Goal: Browse casually: Explore the website without a specific task or goal

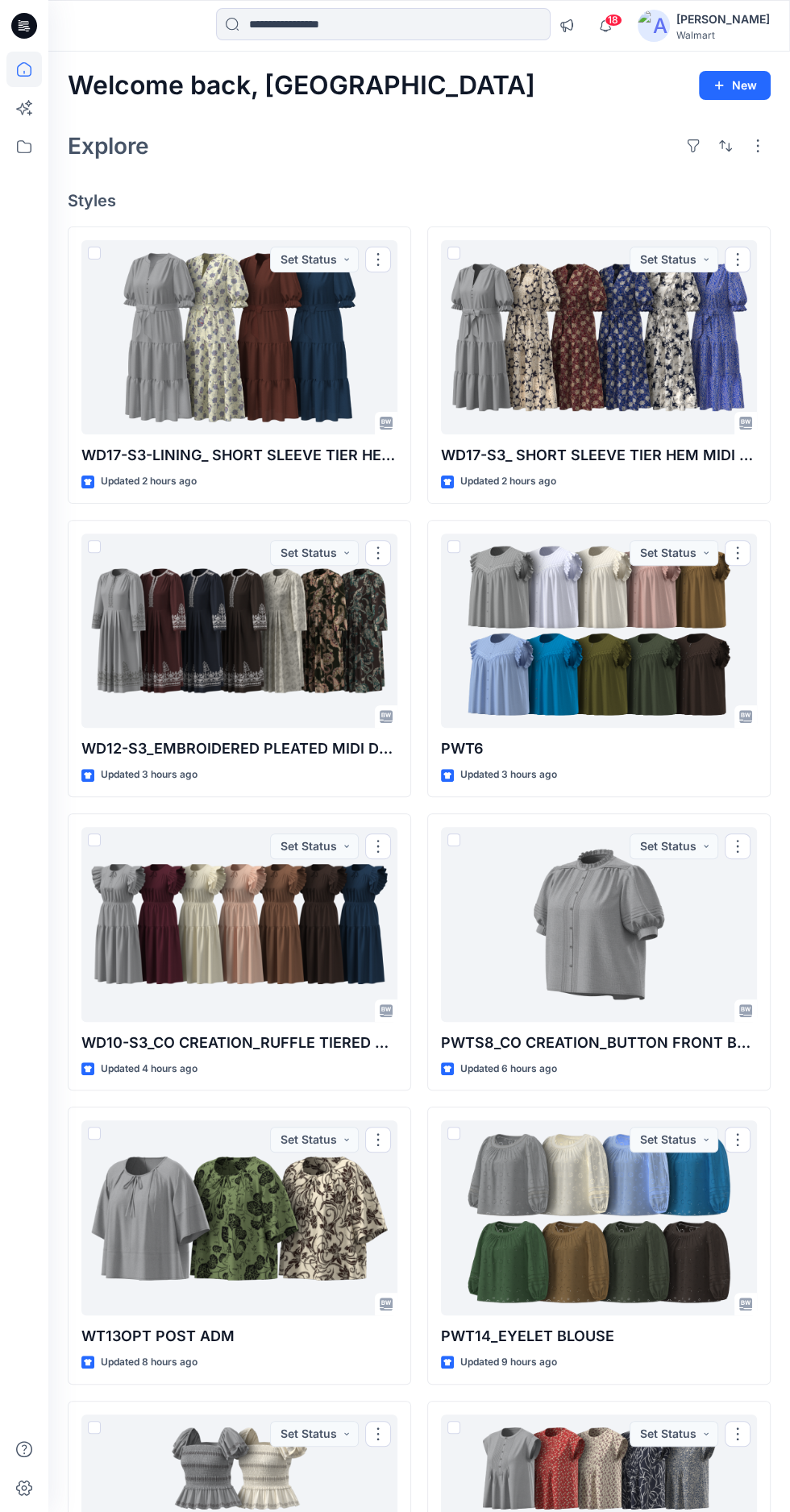
click at [542, 337] on div at bounding box center [599, 337] width 316 height 195
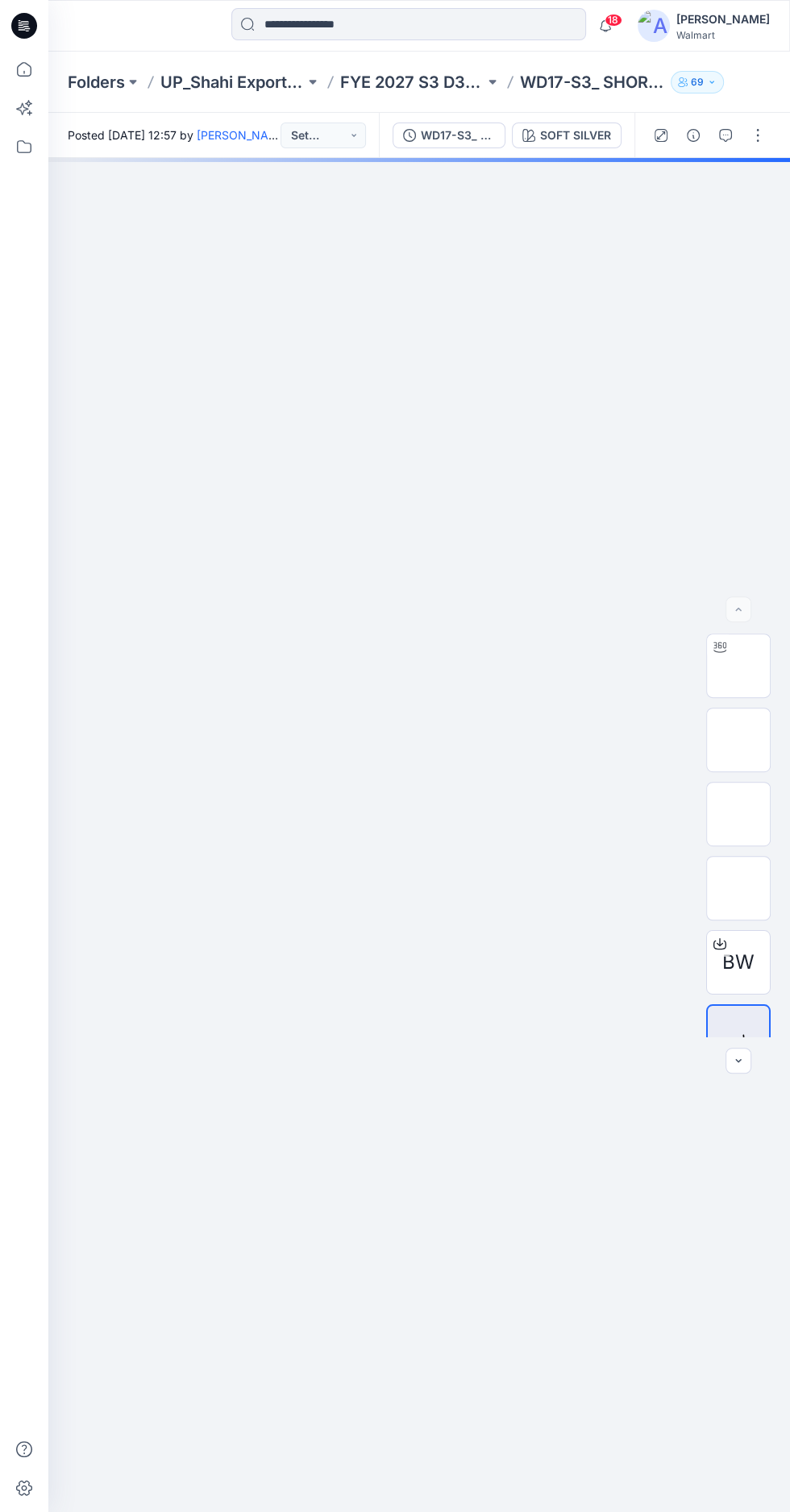
click at [739, 666] on img at bounding box center [739, 666] width 0 height 0
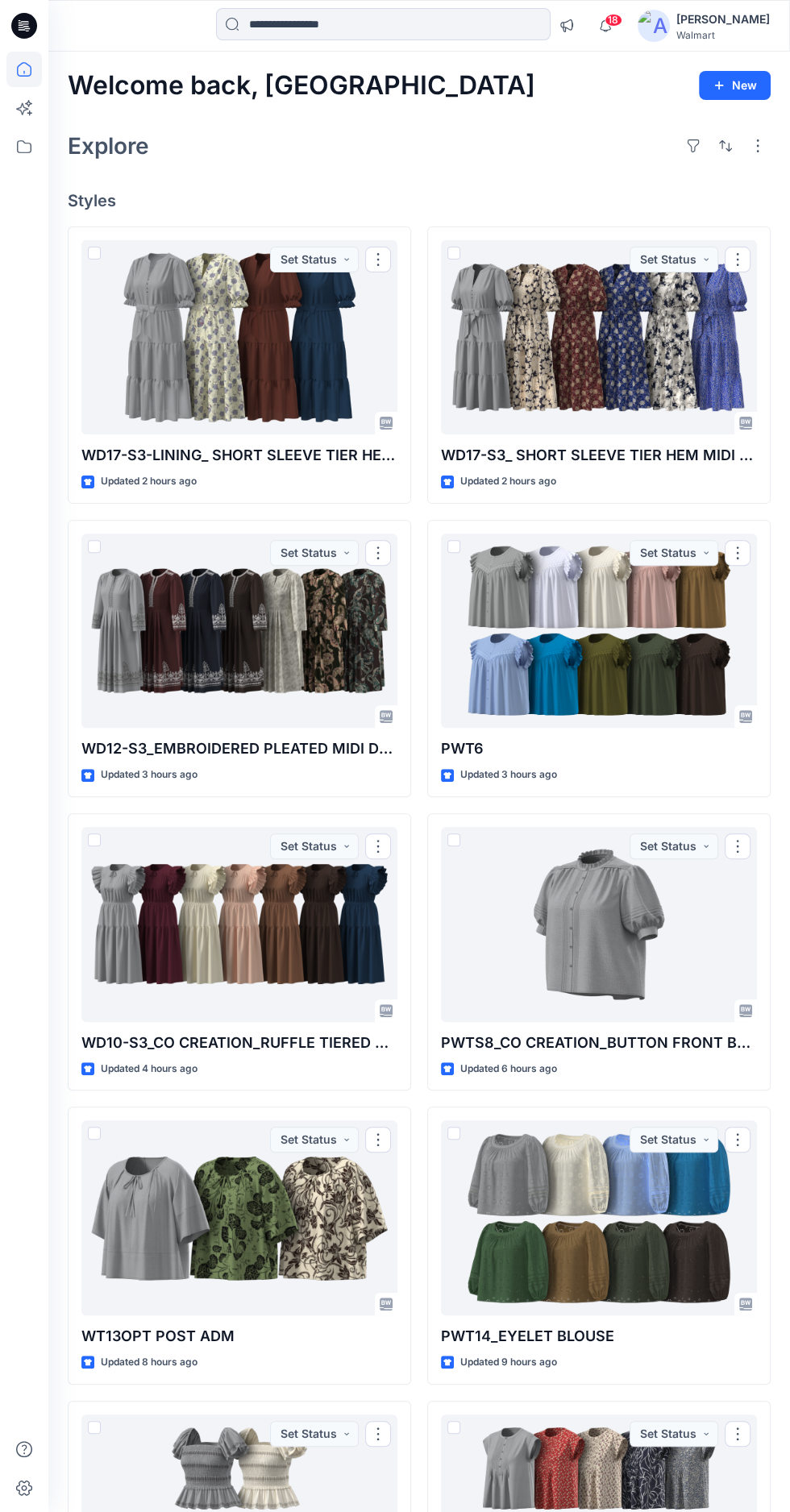
click at [265, 390] on div at bounding box center [240, 337] width 316 height 195
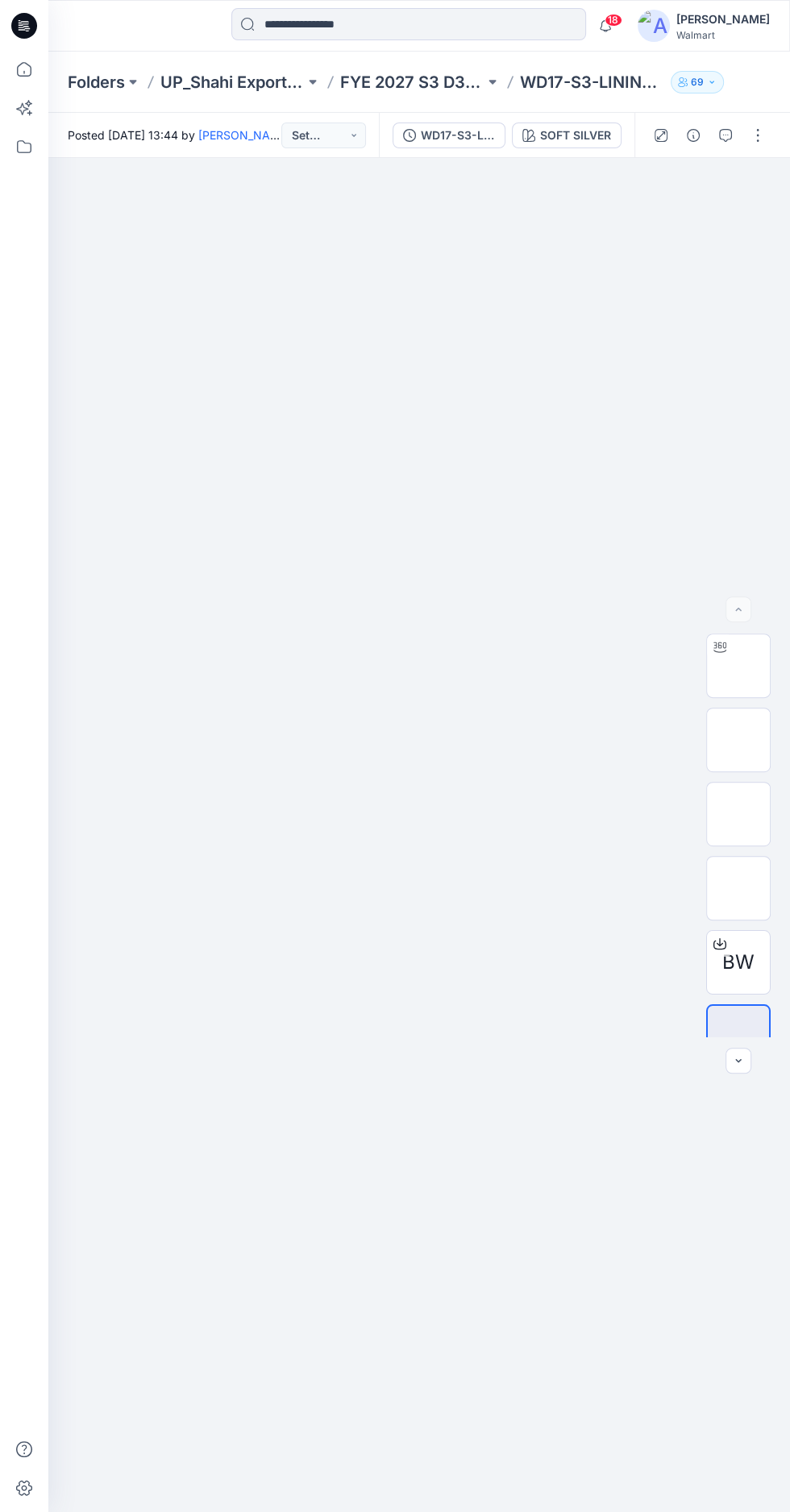
click at [739, 814] on img at bounding box center [739, 814] width 0 height 0
click at [739, 666] on img at bounding box center [739, 666] width 0 height 0
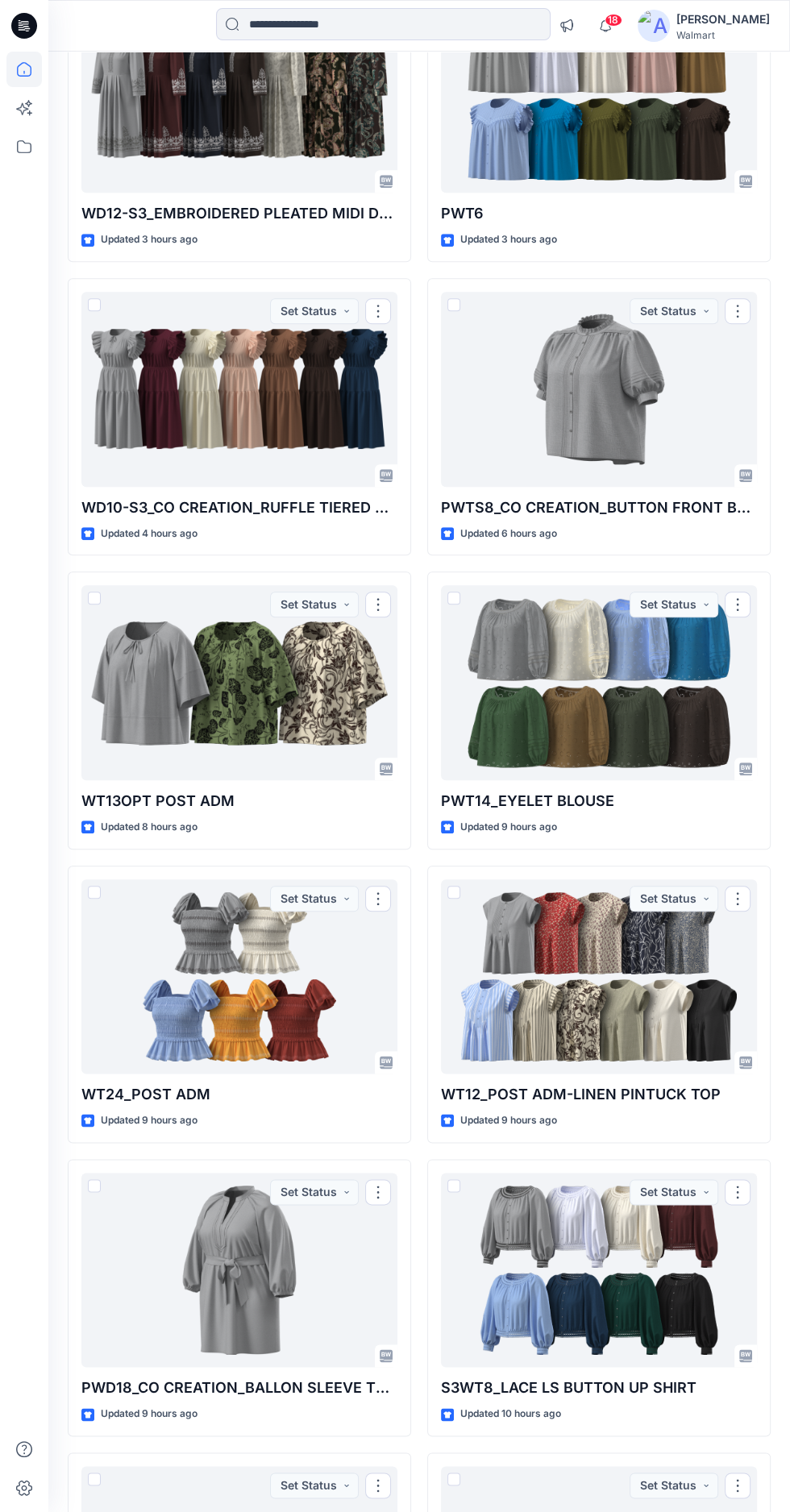
scroll to position [527, 0]
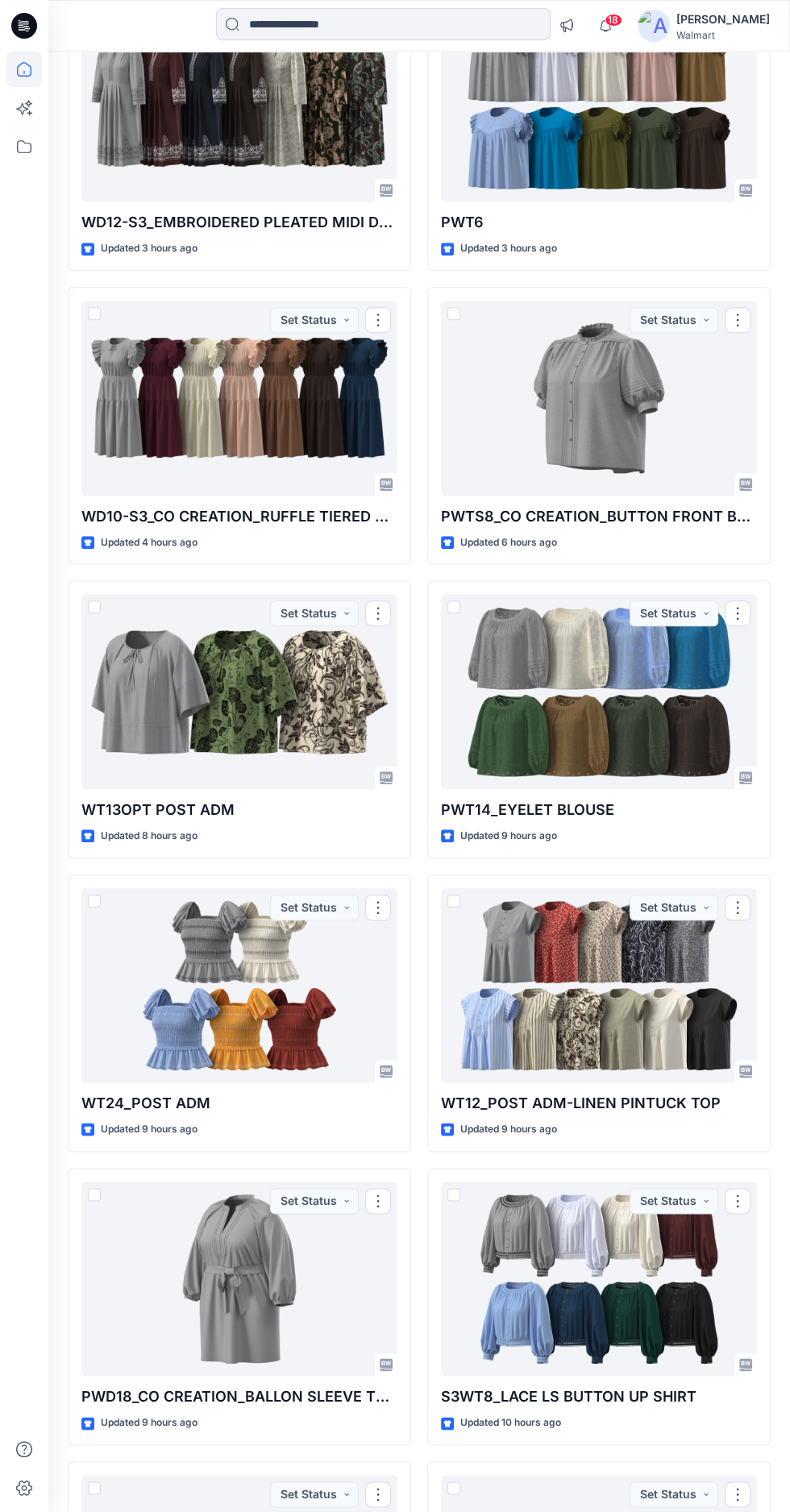
click at [628, 723] on div at bounding box center [599, 691] width 316 height 195
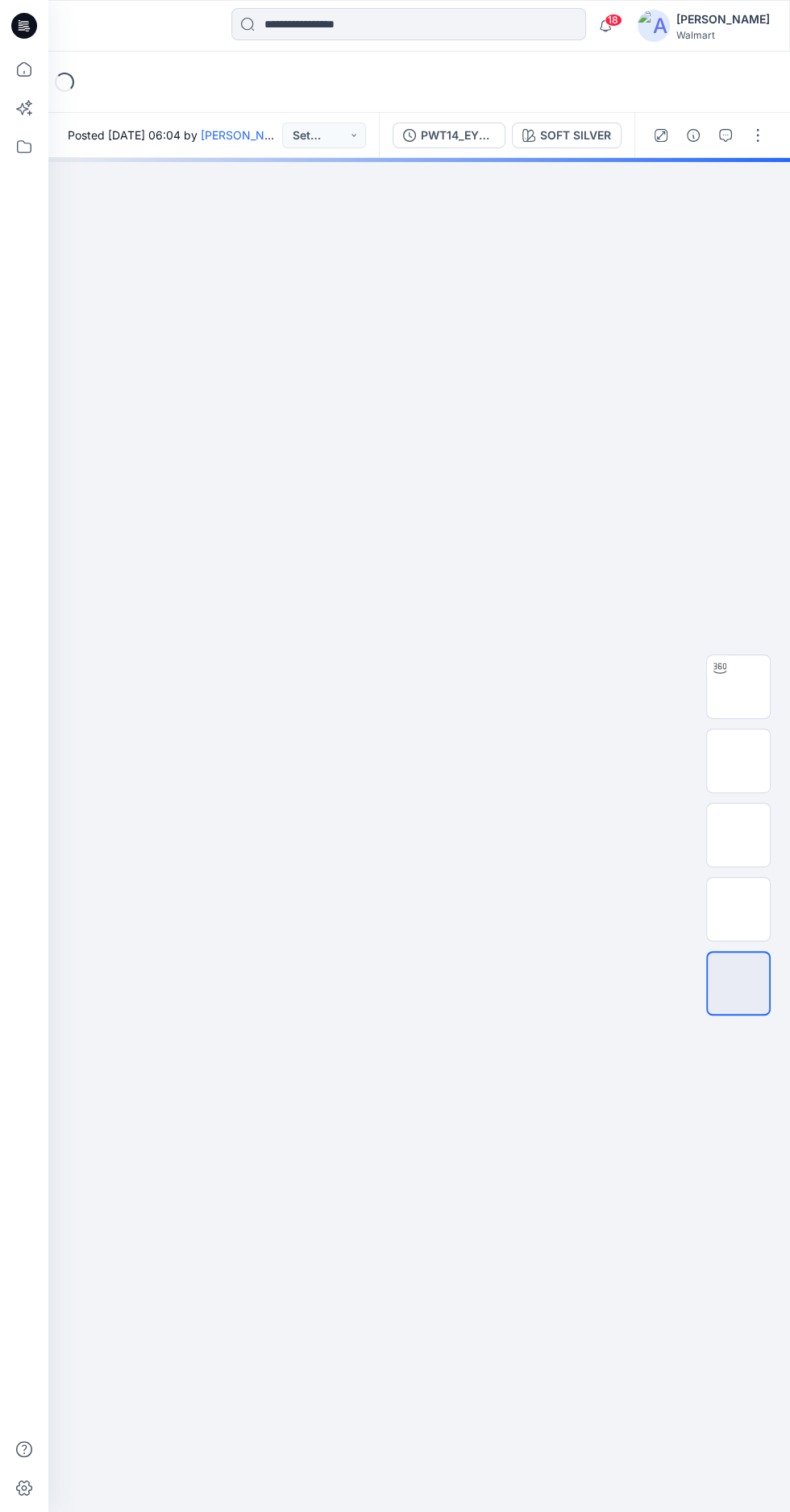
click at [728, 681] on div at bounding box center [720, 668] width 26 height 26
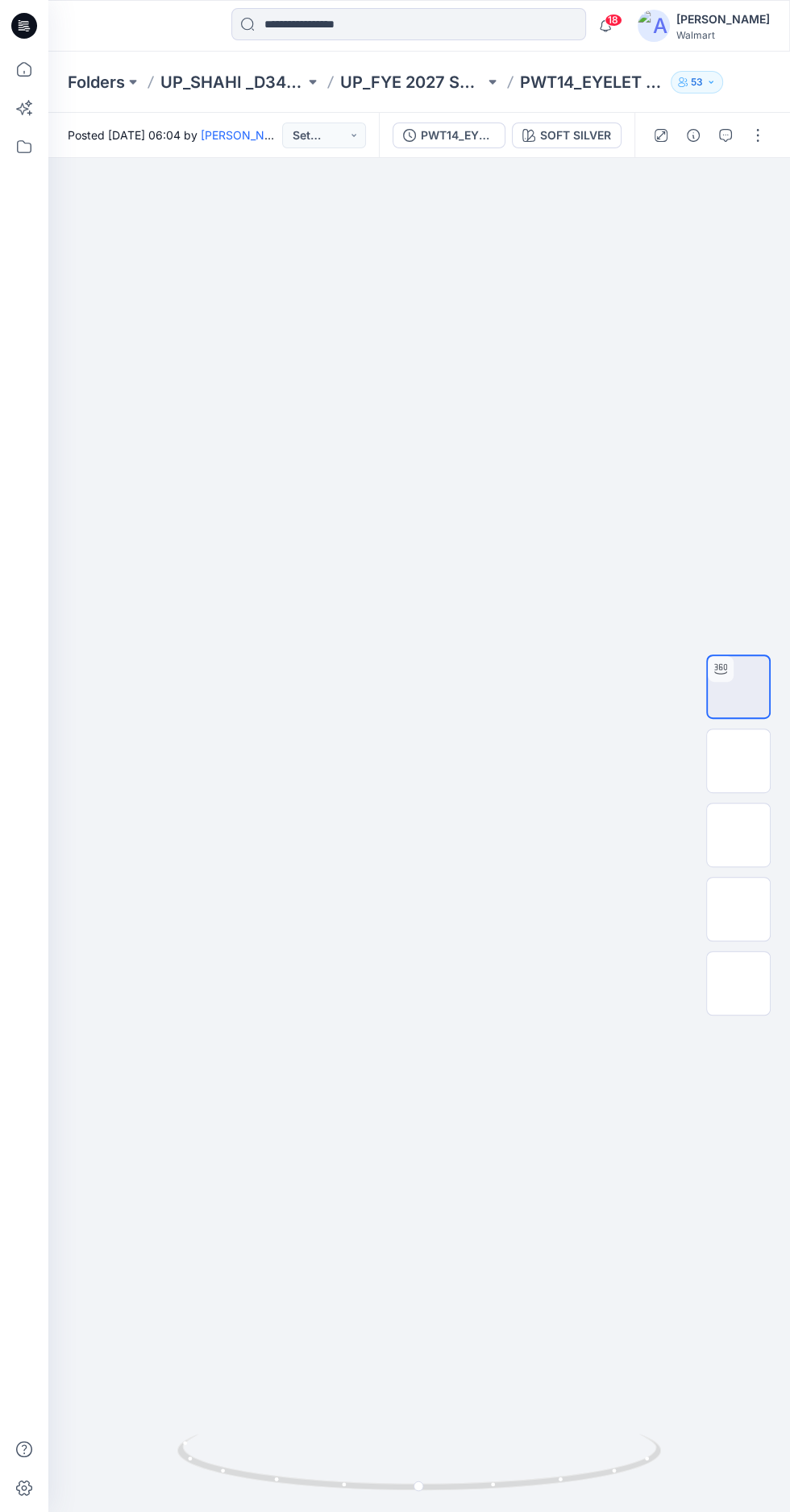
click at [739, 909] on img at bounding box center [739, 909] width 0 height 0
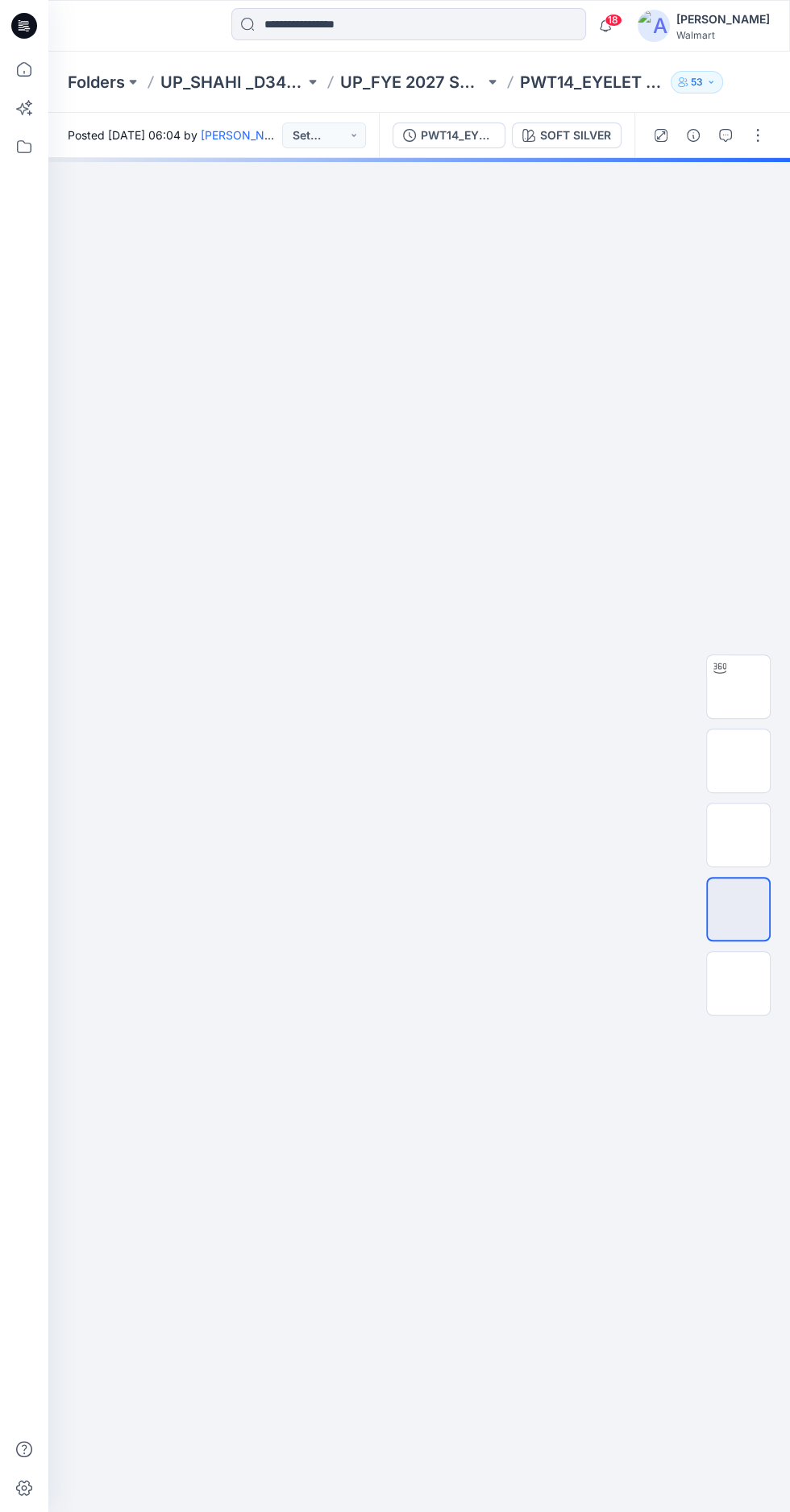
click at [739, 835] on img at bounding box center [739, 835] width 0 height 0
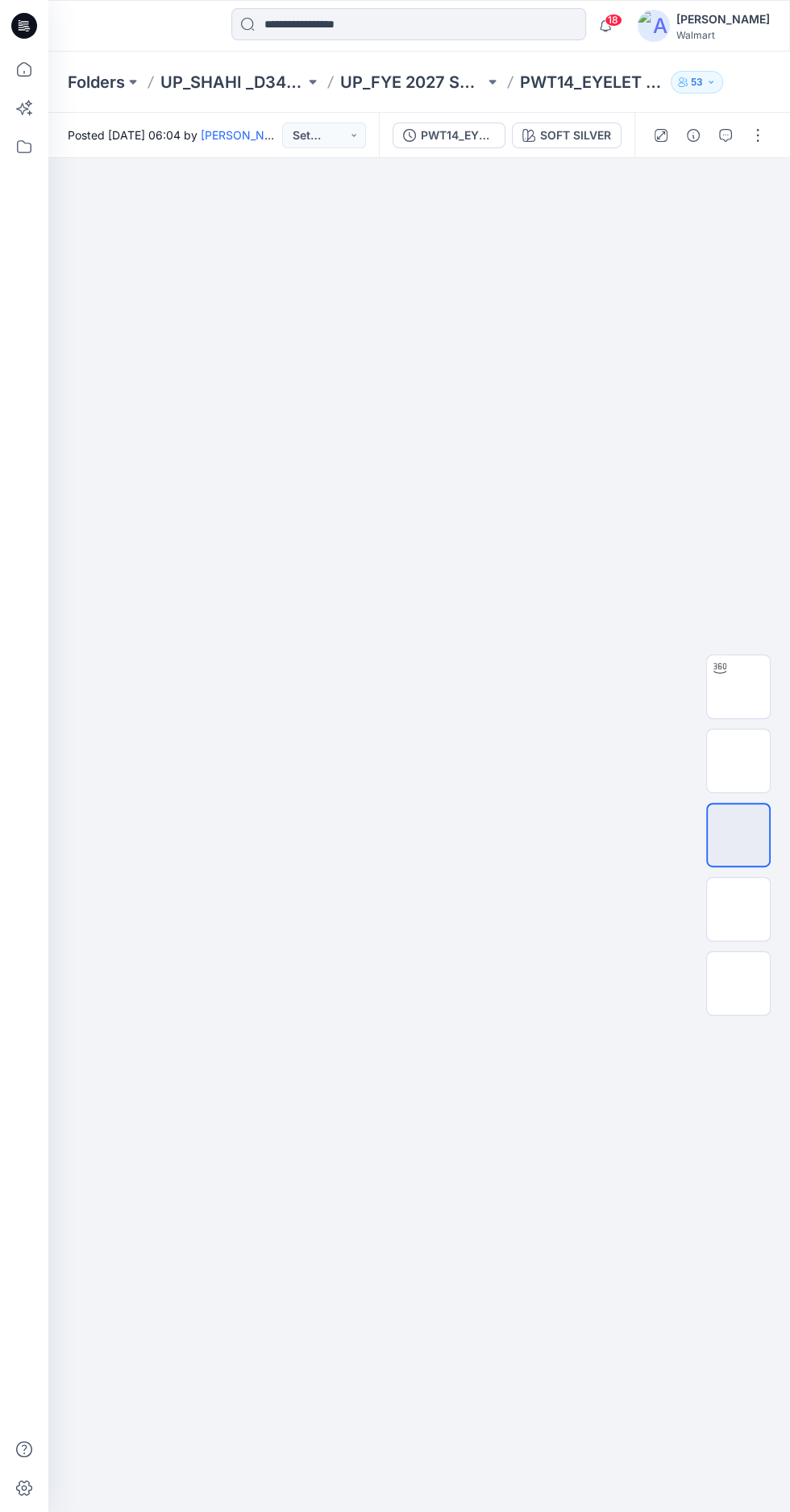
click at [457, 734] on img at bounding box center [419, 734] width 401 height 0
click at [455, 734] on img at bounding box center [419, 734] width 401 height 0
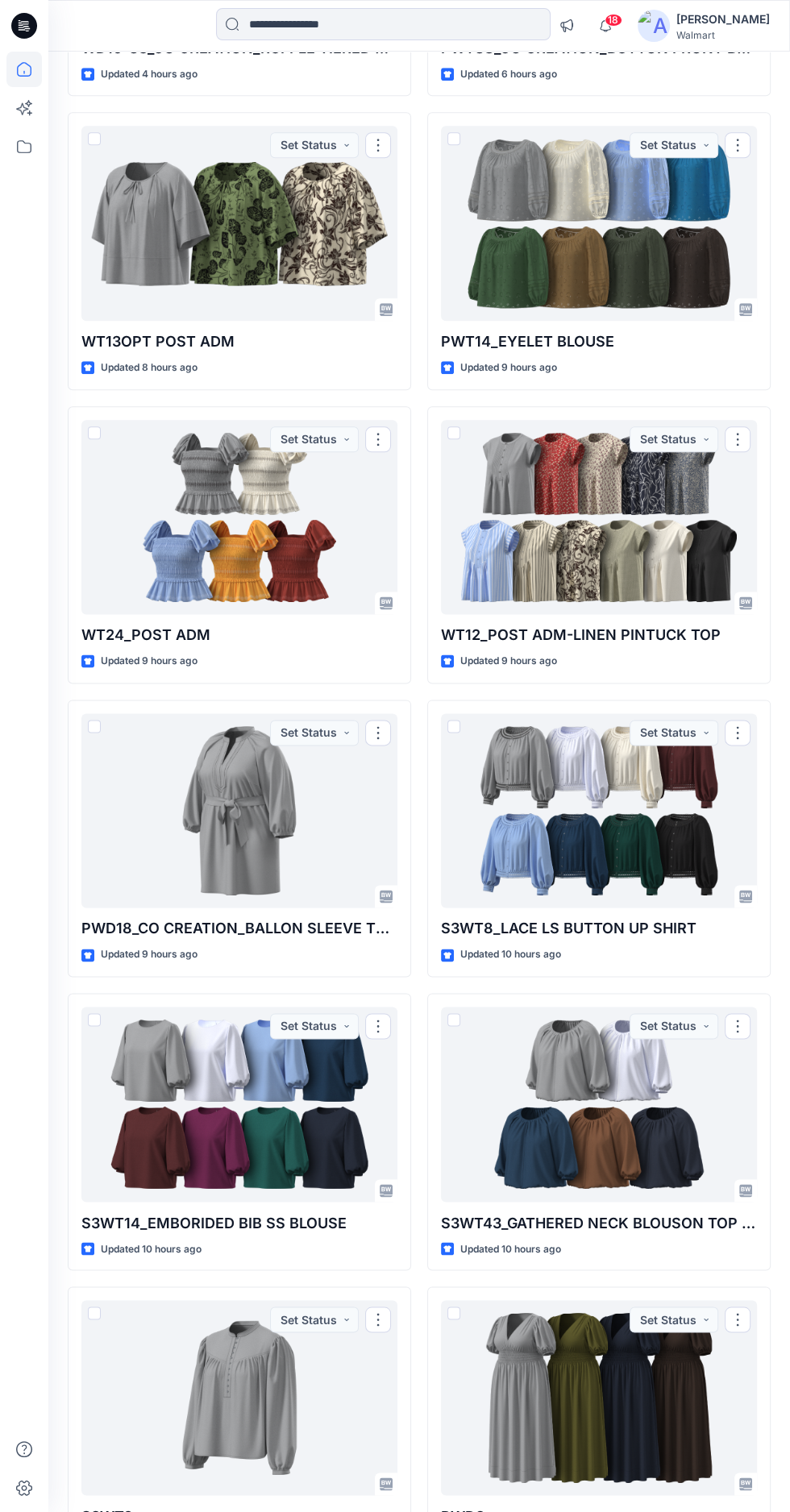
scroll to position [1008, 0]
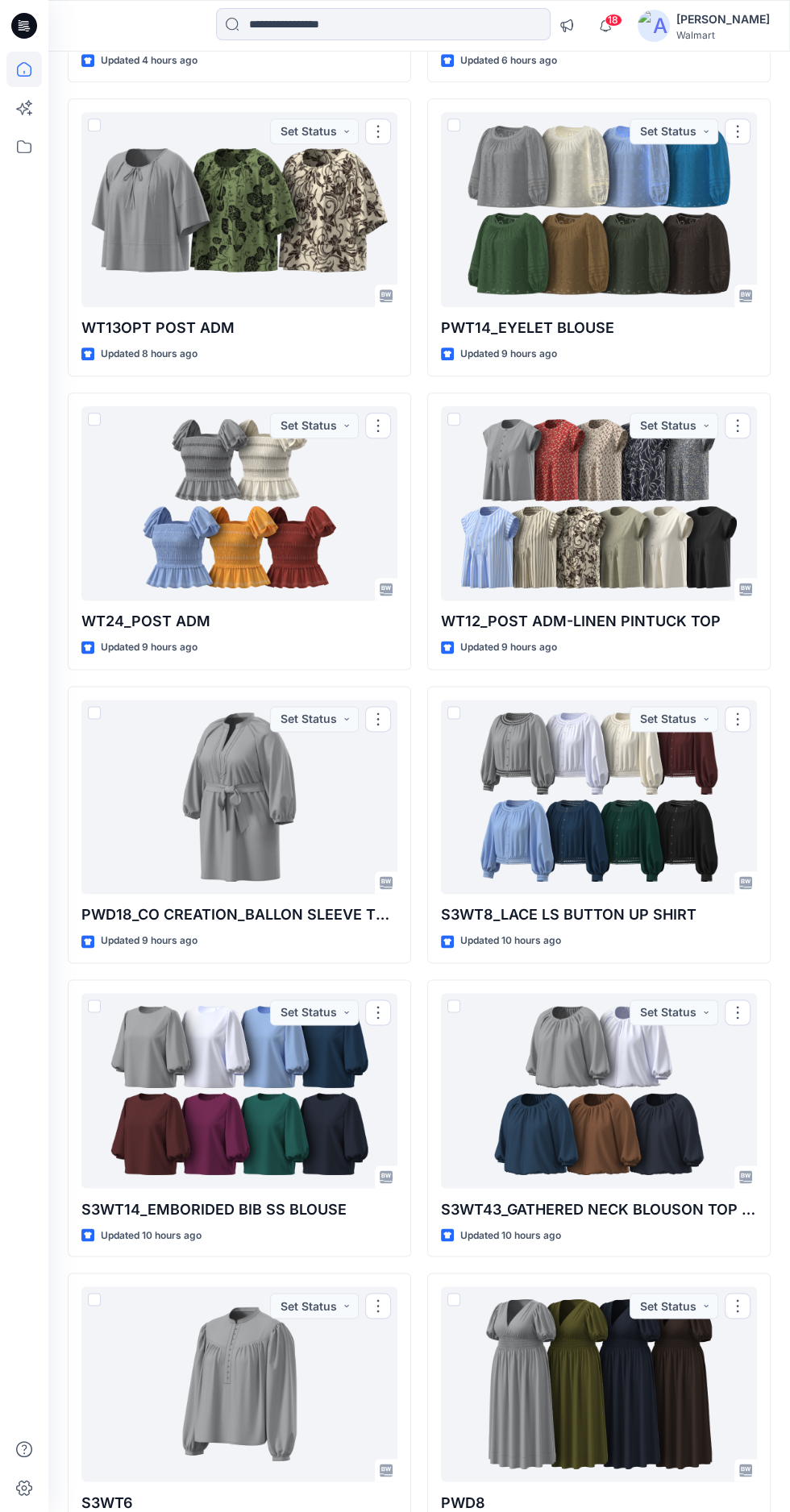
click at [257, 795] on div at bounding box center [240, 797] width 316 height 195
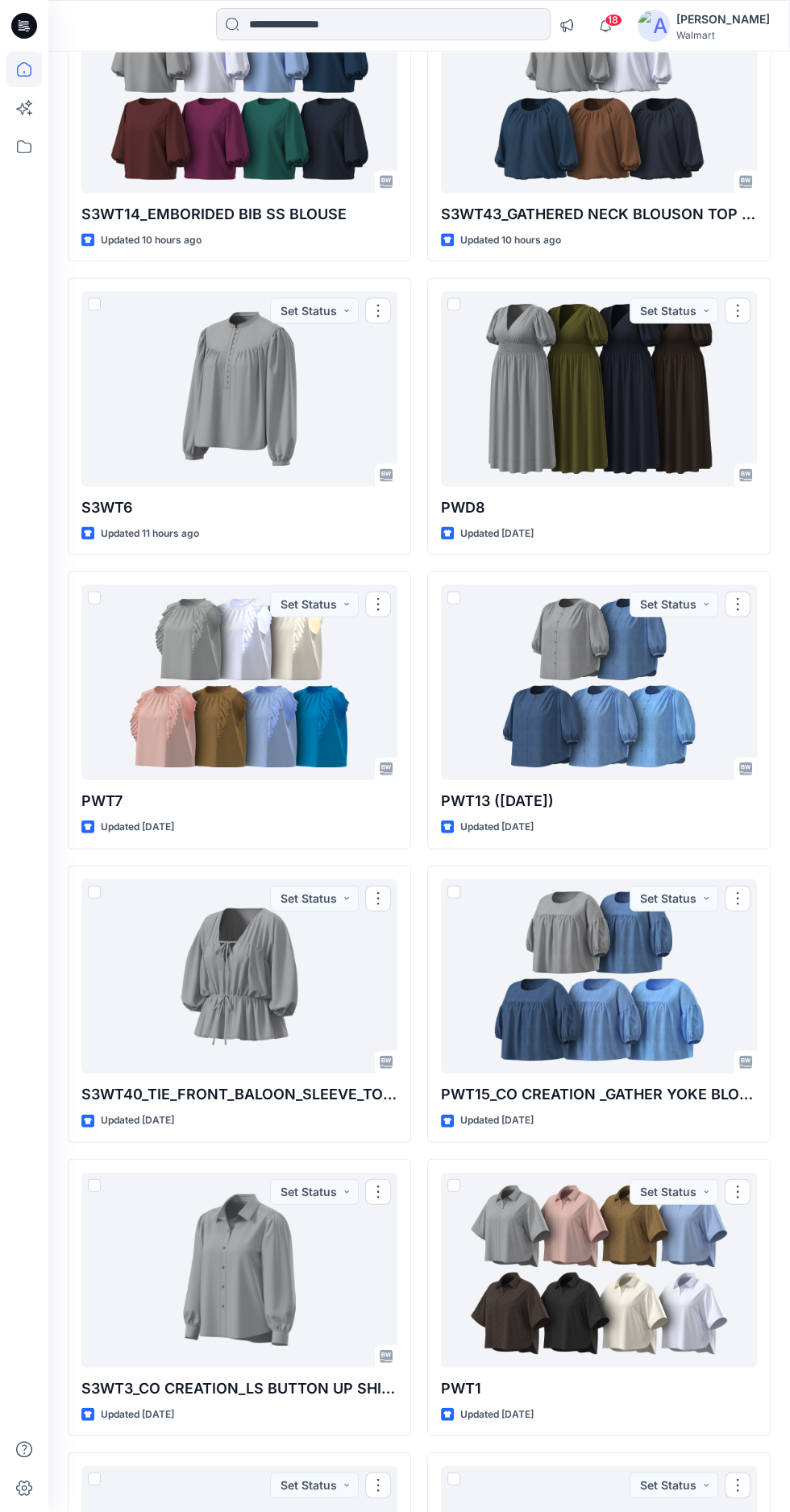
scroll to position [2006, 0]
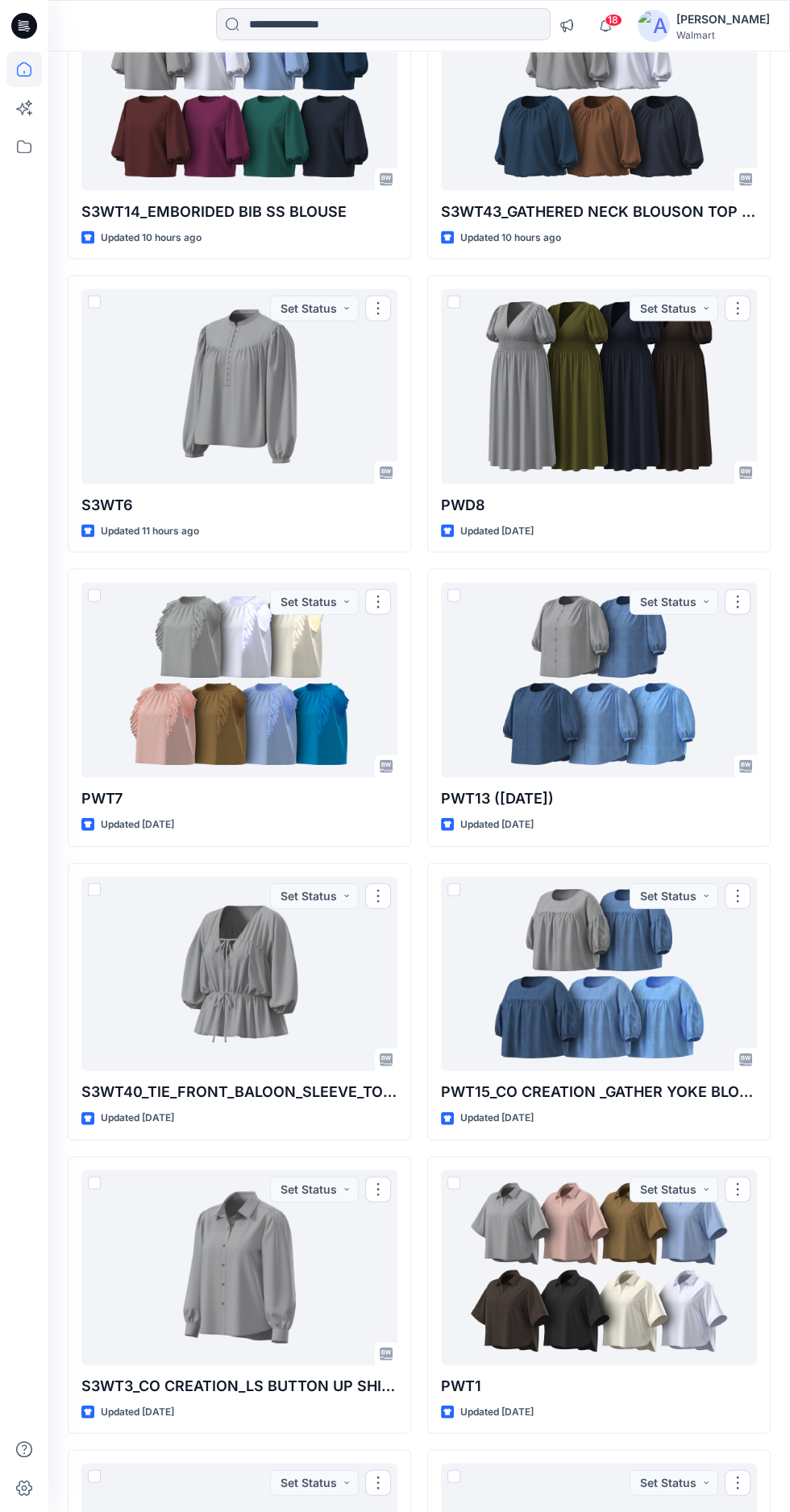
click at [595, 722] on div at bounding box center [599, 679] width 316 height 195
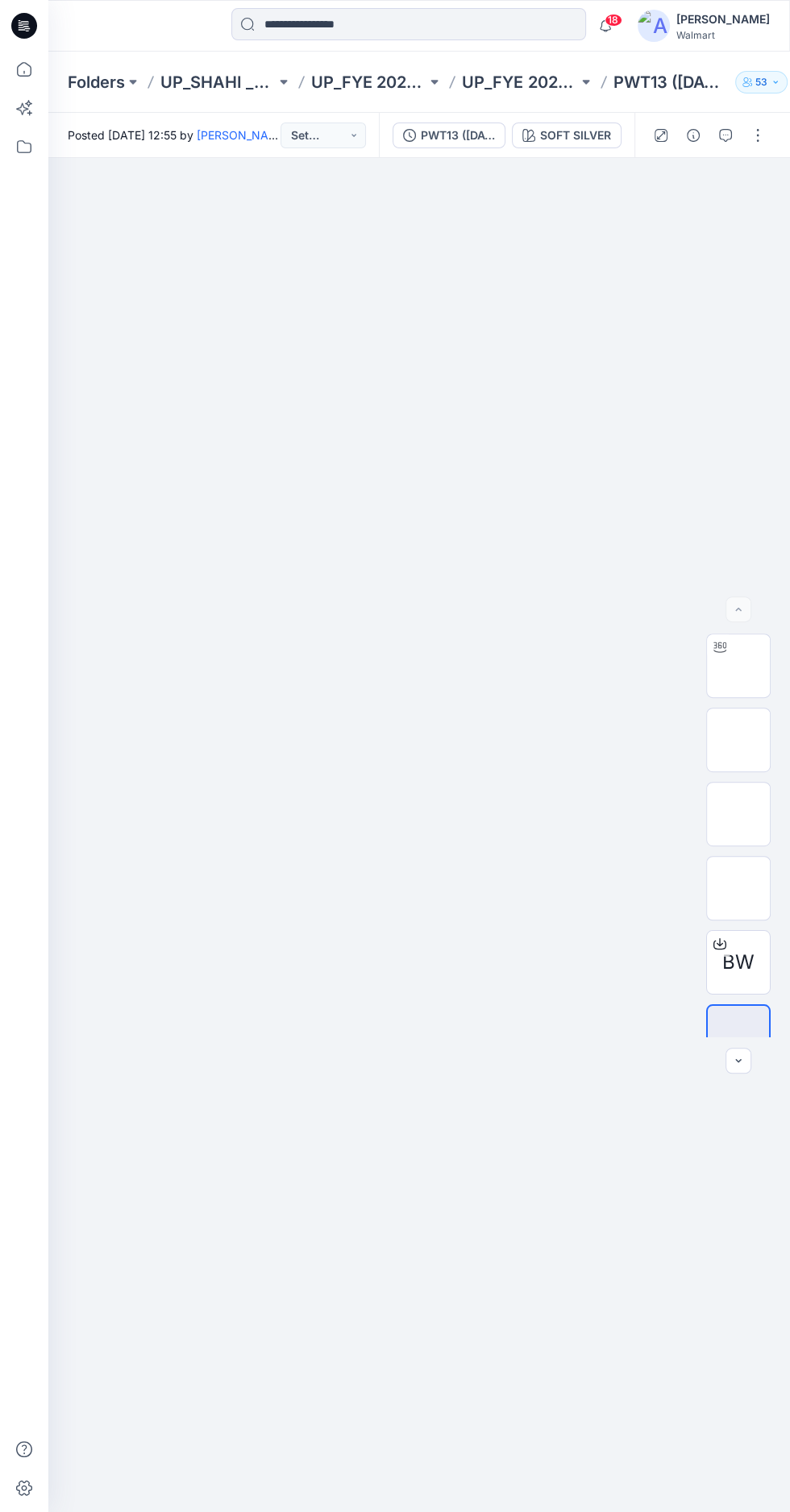
click at [739, 666] on img at bounding box center [739, 666] width 0 height 0
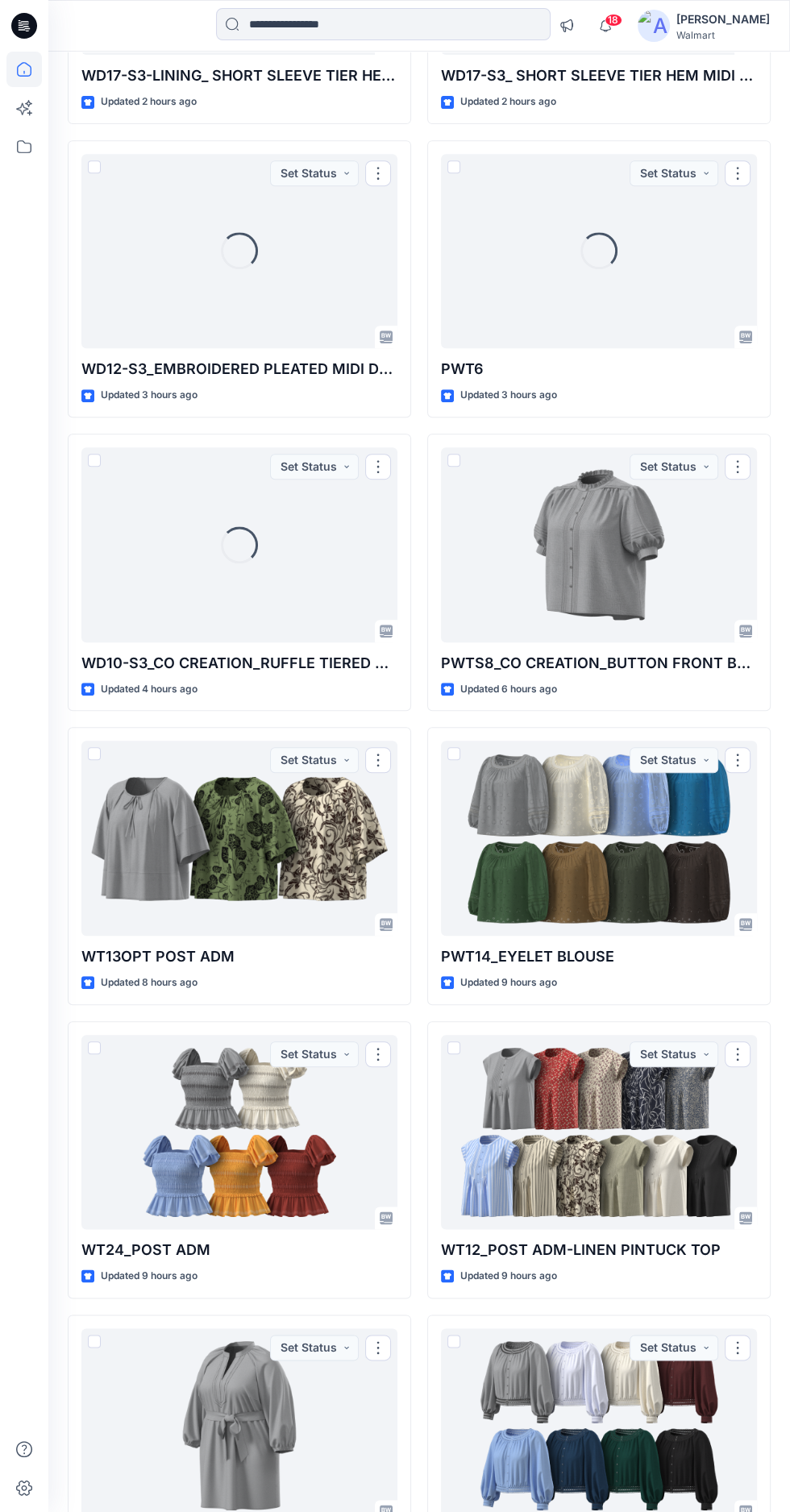
scroll to position [351, 0]
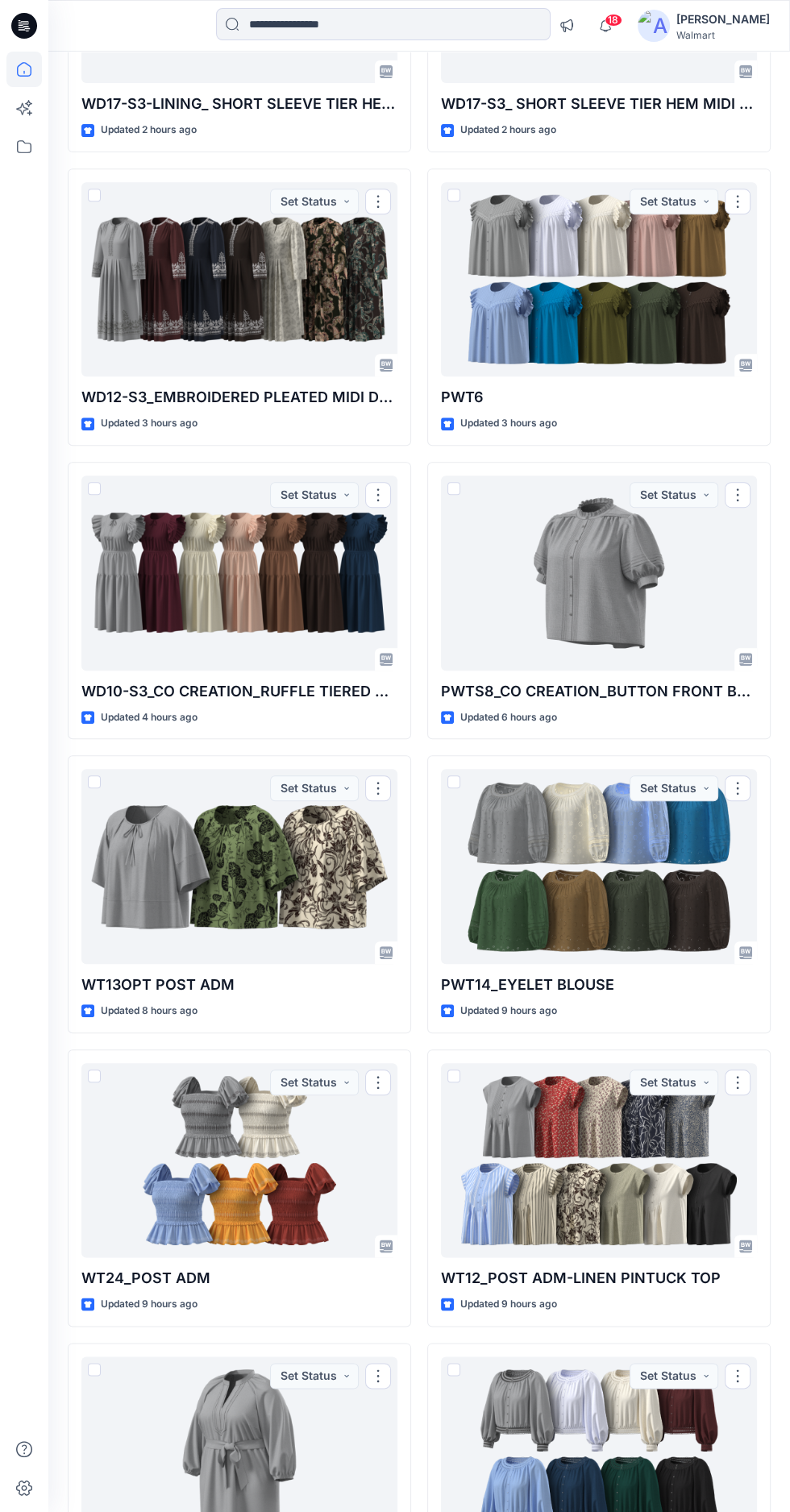
click at [595, 853] on div at bounding box center [599, 866] width 316 height 195
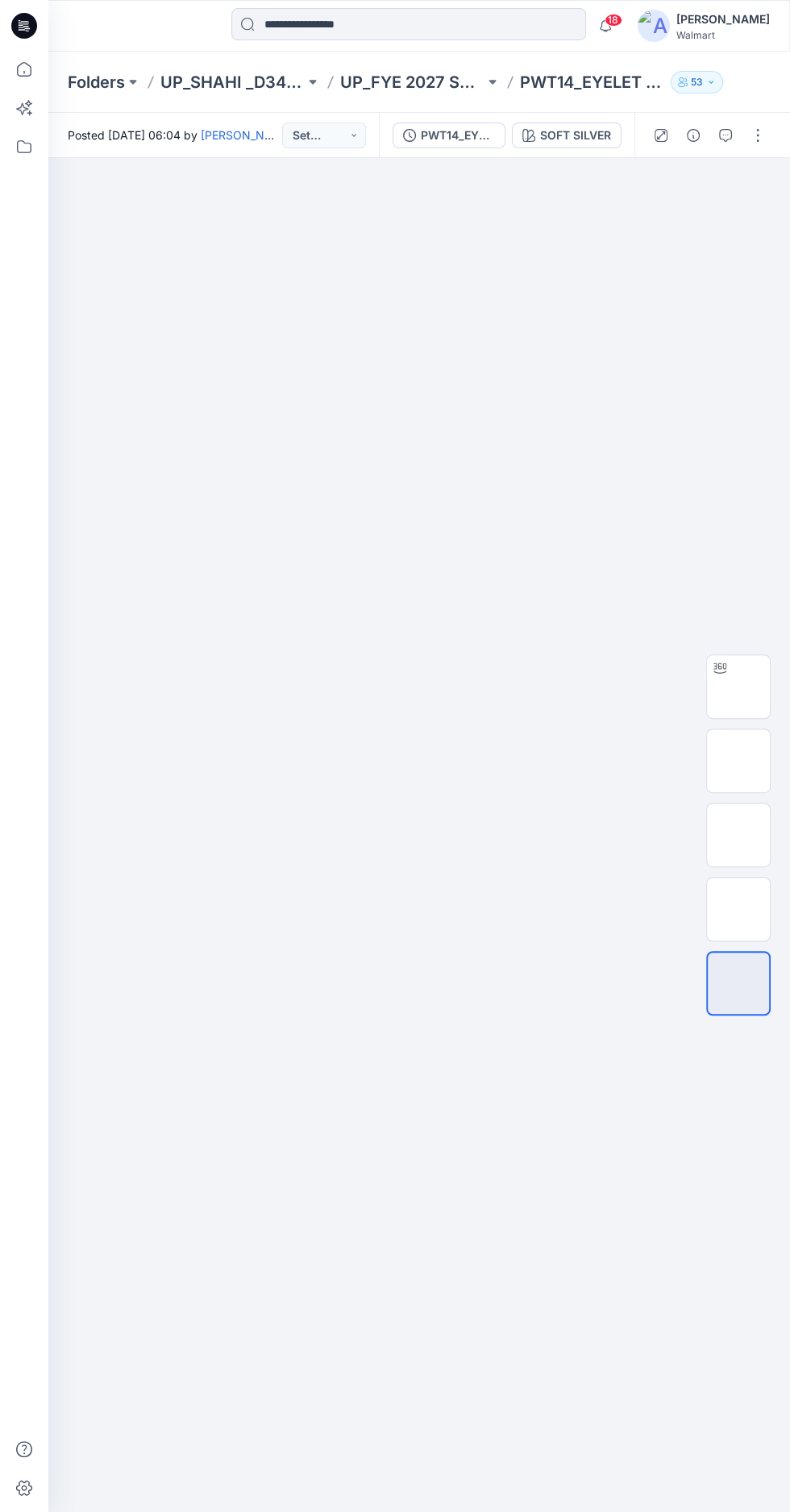
click at [579, 80] on p "PWT14_EYELET BLOUSE" at bounding box center [592, 83] width 144 height 23
click at [427, 95] on div "Folders UP_SHAHI _D34_Plus Tops and Dresses UP_FYE 2027 S3 Shahi Plus Tops and …" at bounding box center [419, 83] width 742 height 61
click at [571, 109] on div "Folders UP_SHAHI _D34_Plus Tops and Dresses UP_FYE 2027 S3 Shahi Plus Tops and …" at bounding box center [419, 83] width 742 height 61
click at [697, 91] on p "53" at bounding box center [697, 83] width 12 height 18
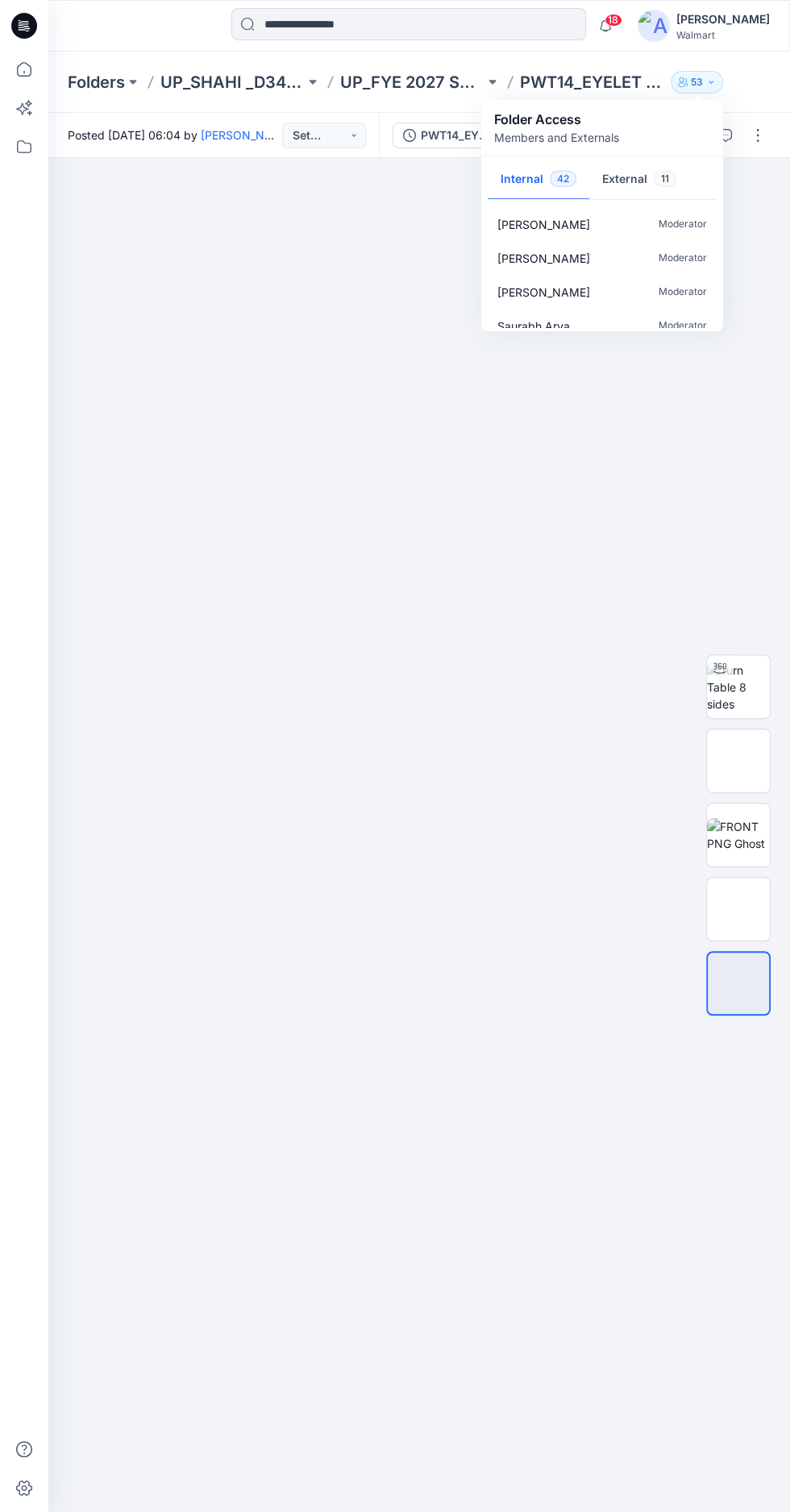
click at [365, 323] on div at bounding box center [419, 911] width 742 height 1507
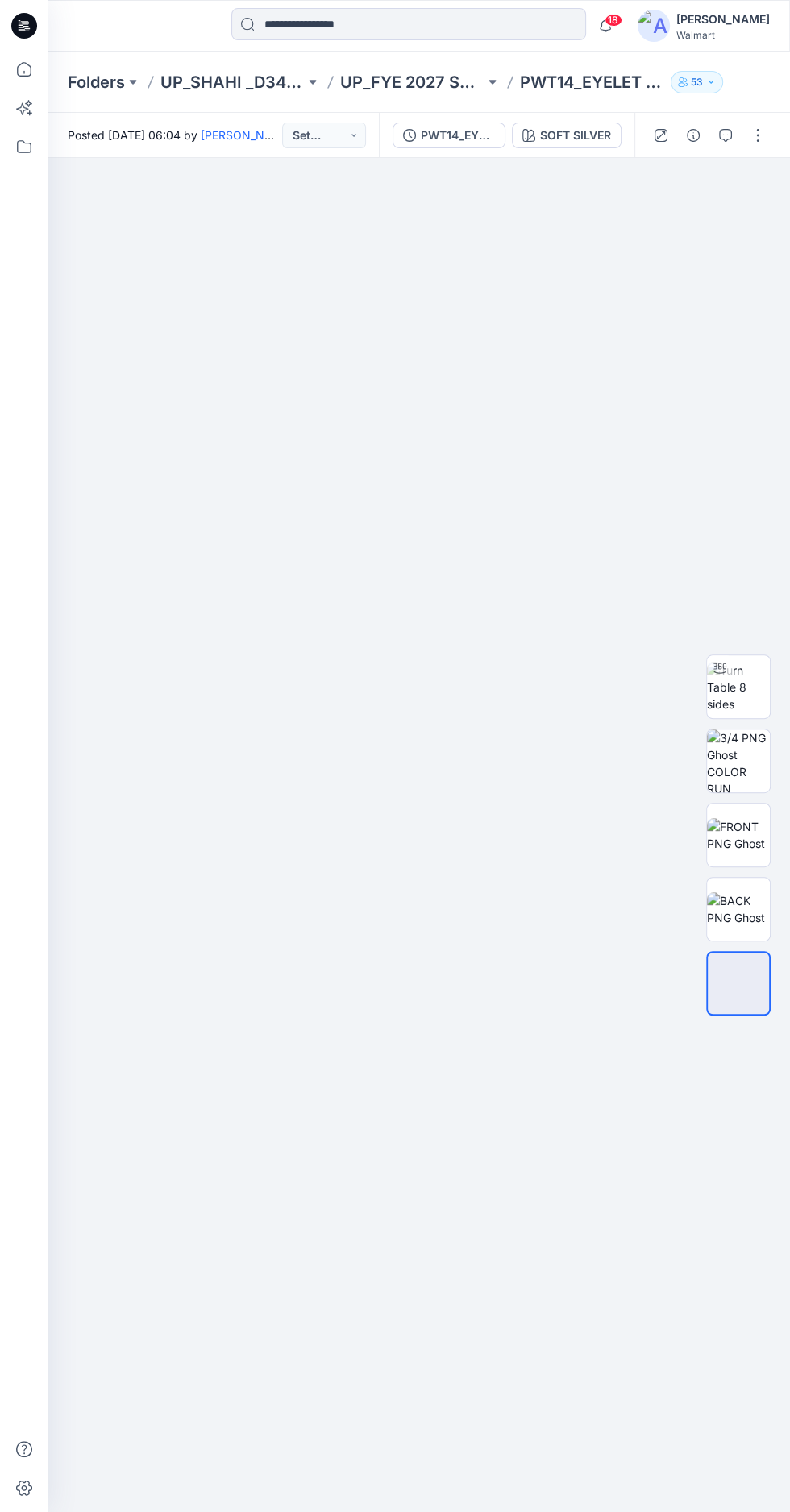
scroll to position [112, 0]
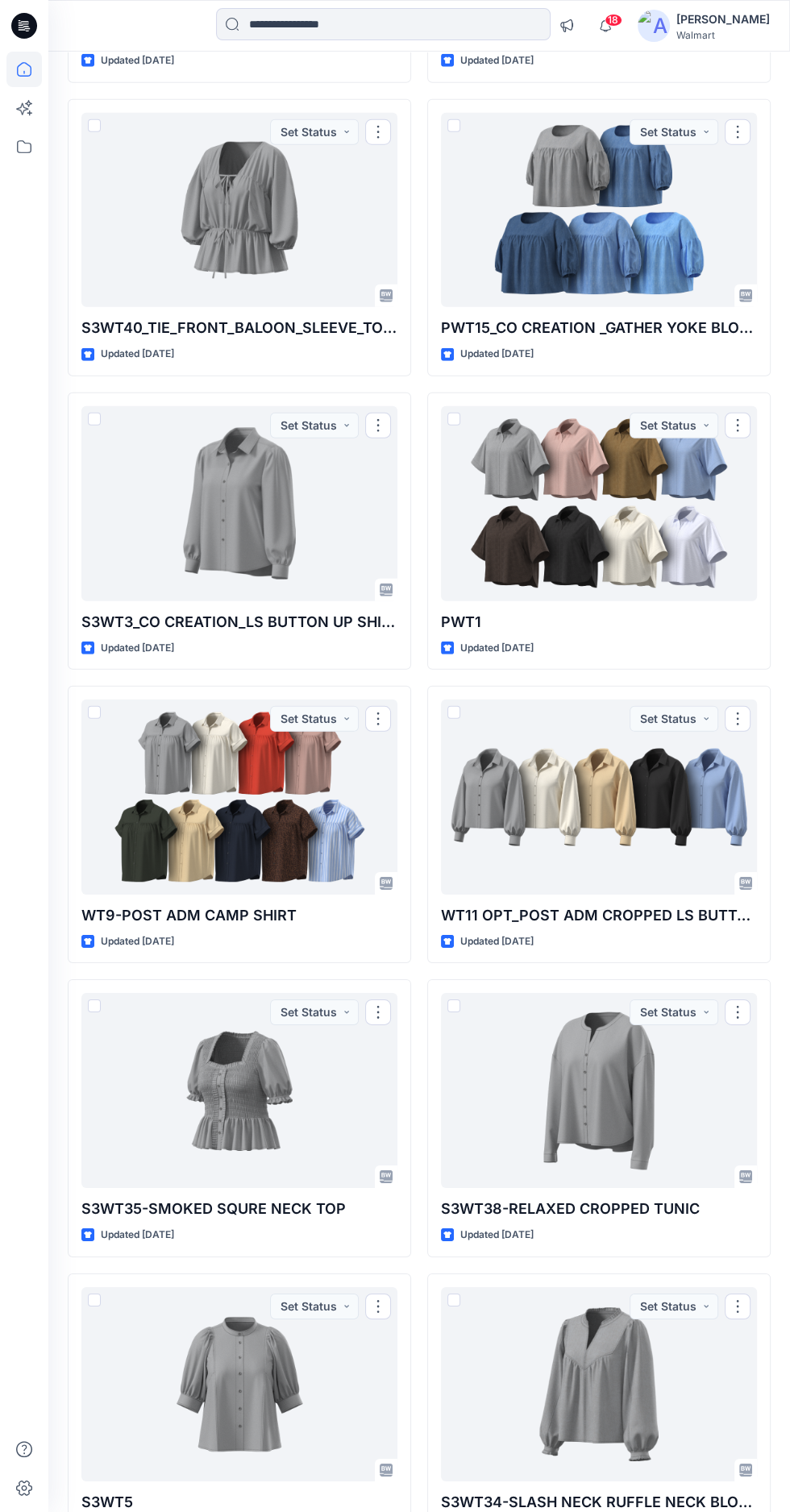
scroll to position [2771, 0]
click at [582, 832] on div at bounding box center [599, 796] width 316 height 195
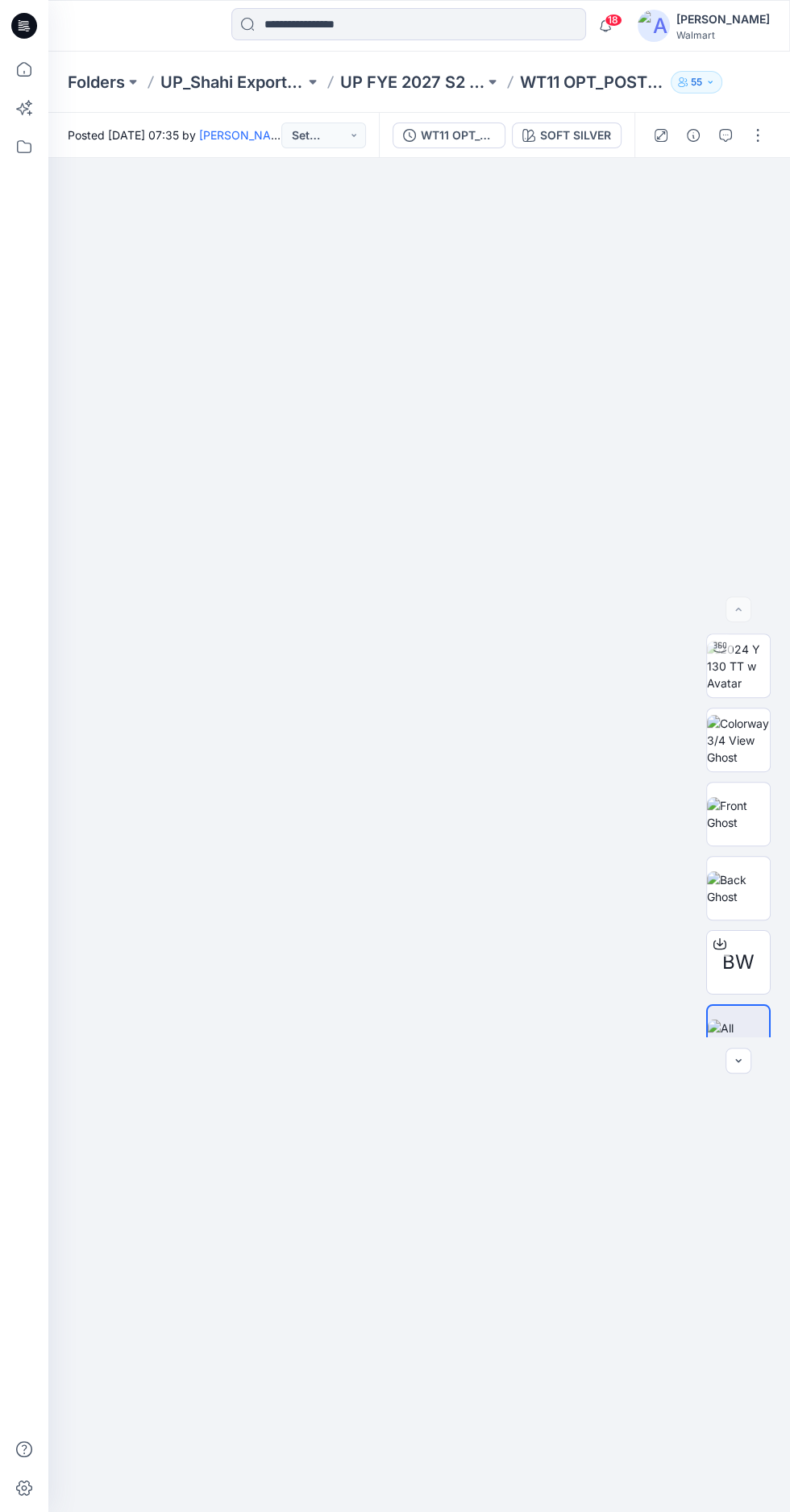
click at [740, 692] on img at bounding box center [739, 666] width 63 height 51
